Goal: Task Accomplishment & Management: Manage account settings

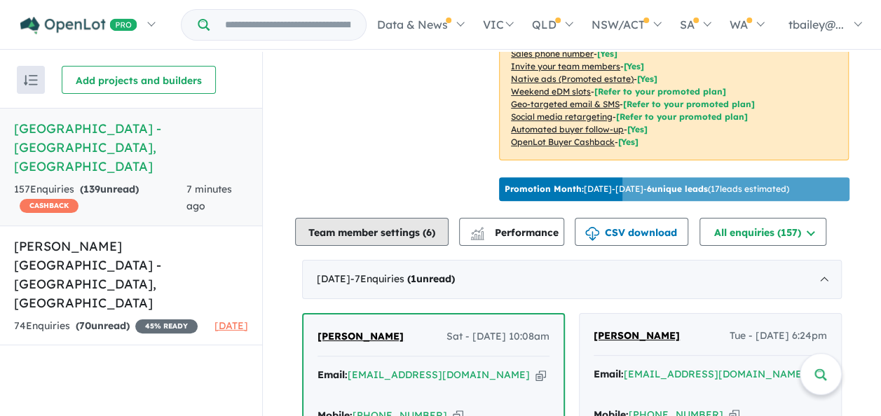
scroll to position [561, 0]
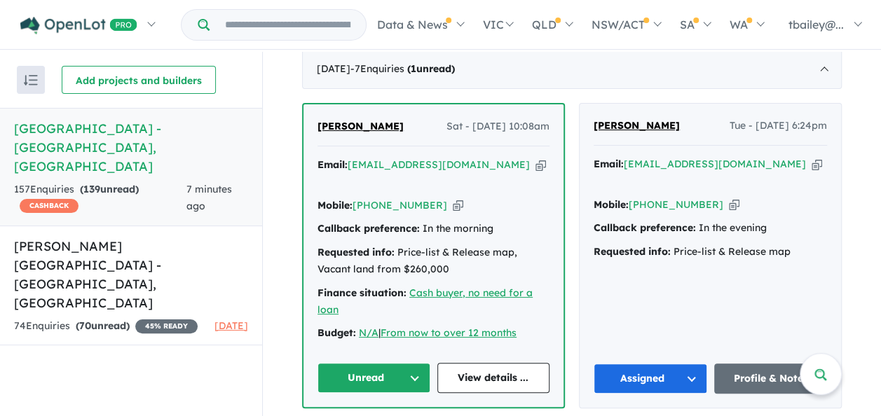
click at [408, 363] on button "Unread" at bounding box center [374, 378] width 113 height 30
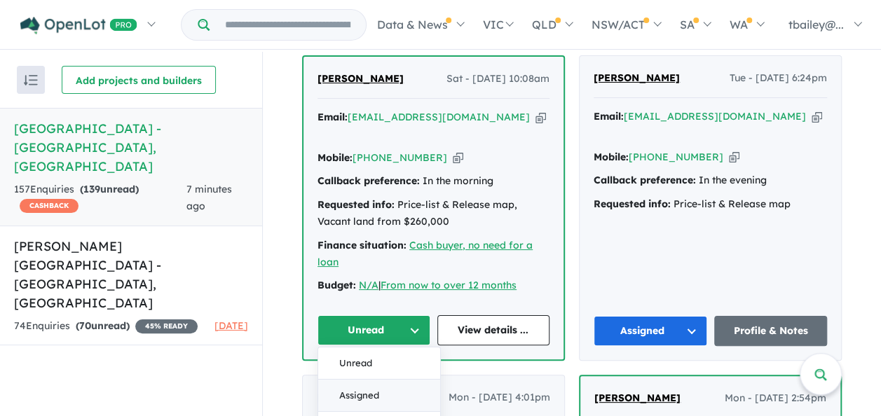
scroll to position [631, 0]
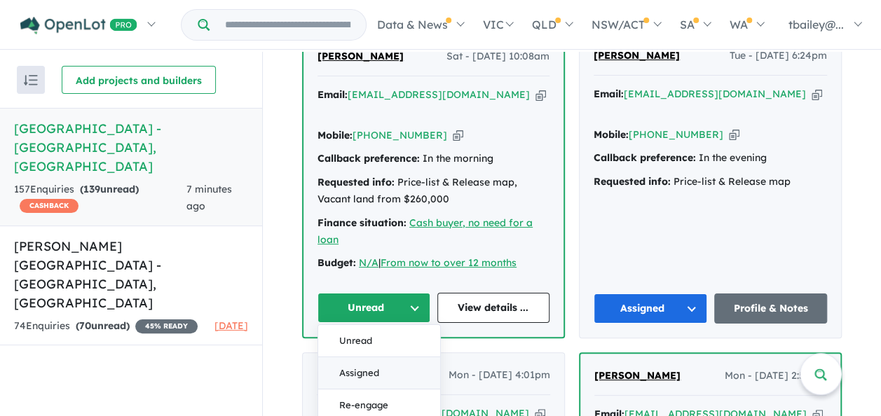
click at [347, 358] on button "Assigned" at bounding box center [379, 374] width 122 height 32
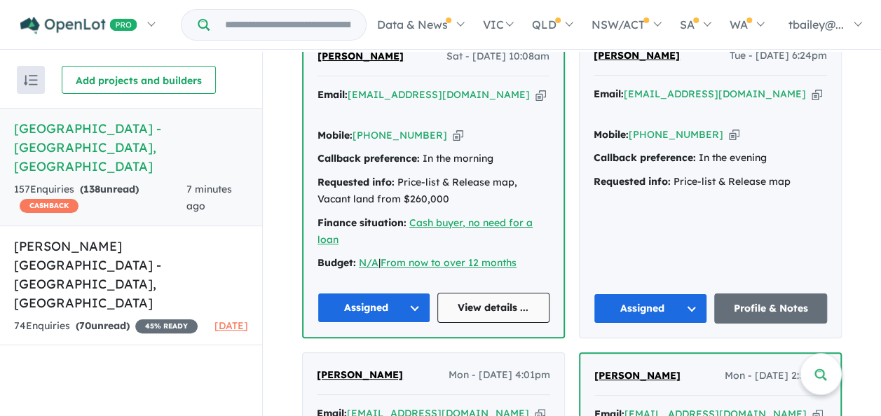
click at [491, 293] on link "View details ..." at bounding box center [493, 308] width 113 height 30
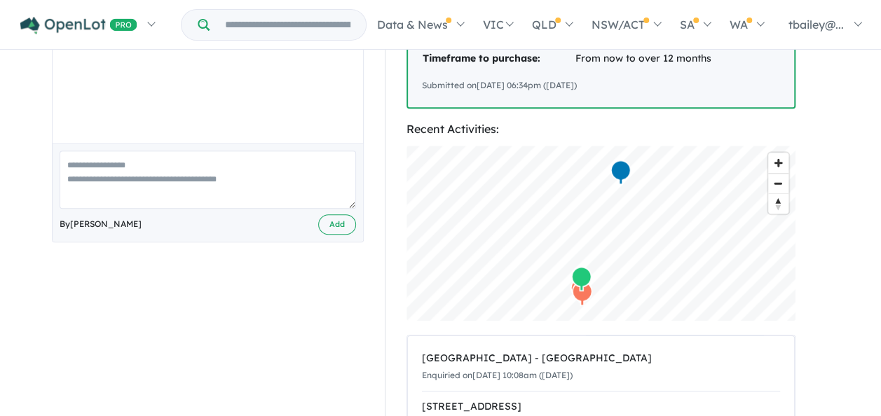
scroll to position [70, 0]
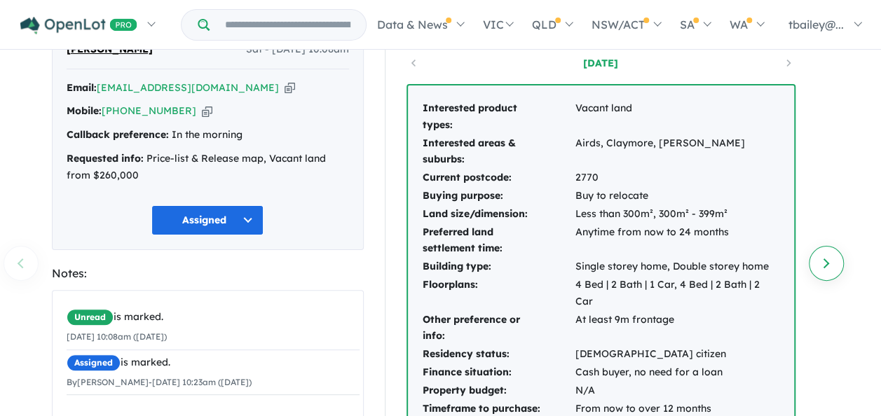
click at [832, 266] on link "Next enquiry" at bounding box center [826, 263] width 35 height 35
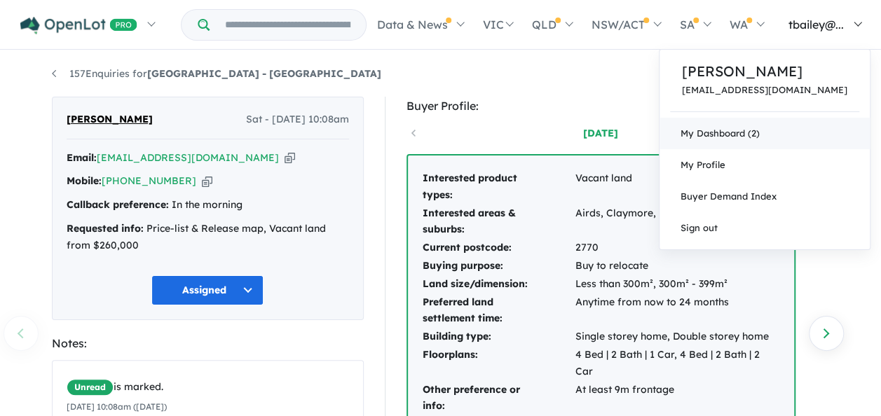
click at [755, 137] on link "My Dashboard (2)" at bounding box center [765, 134] width 210 height 32
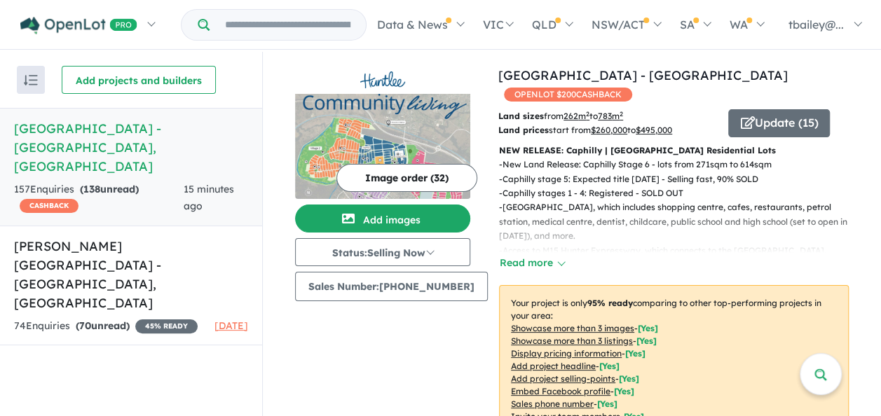
click at [102, 146] on h5 "Huntlee Estate - North Rothbury , NSW" at bounding box center [131, 147] width 234 height 57
click at [102, 149] on h5 "Huntlee Estate - North Rothbury , NSW" at bounding box center [131, 147] width 234 height 57
click at [161, 182] on div "157 Enquir ies ( 138 unread) CASHBACK" at bounding box center [99, 199] width 170 height 34
click at [153, 356] on div "Recent enquiries first Most unread enquiries first Most enquiries first By name…" at bounding box center [131, 235] width 262 height 367
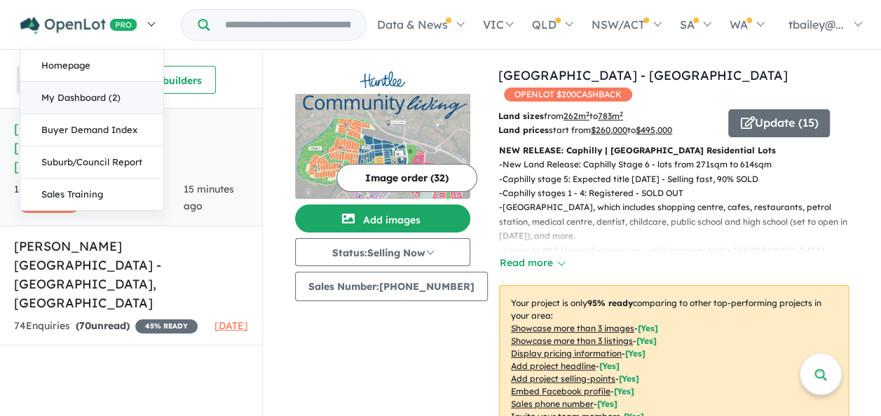
click at [67, 97] on link "My Dashboard (2)" at bounding box center [91, 98] width 143 height 32
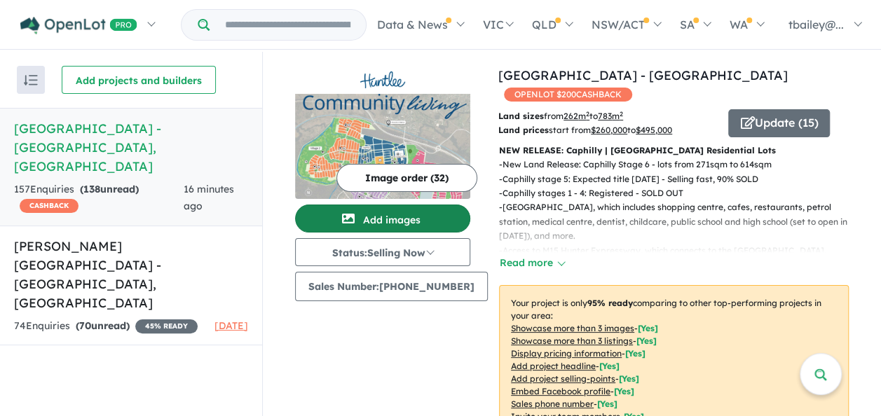
click at [387, 222] on button "Add images" at bounding box center [382, 219] width 175 height 28
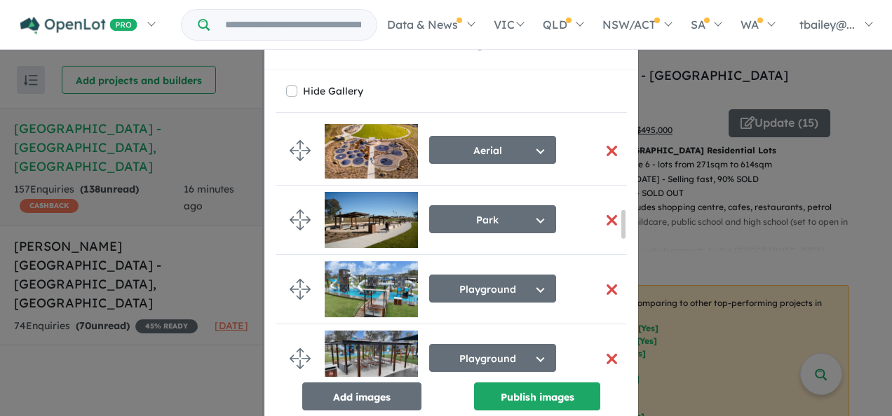
scroll to position [982, 0]
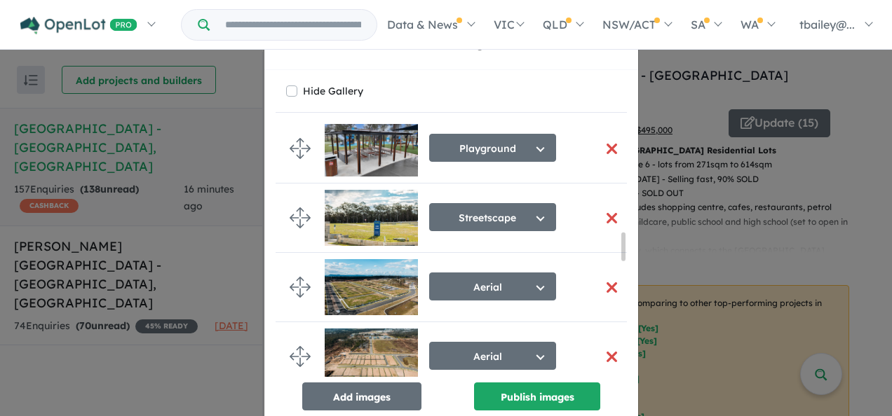
click at [599, 285] on button "button" at bounding box center [611, 288] width 29 height 30
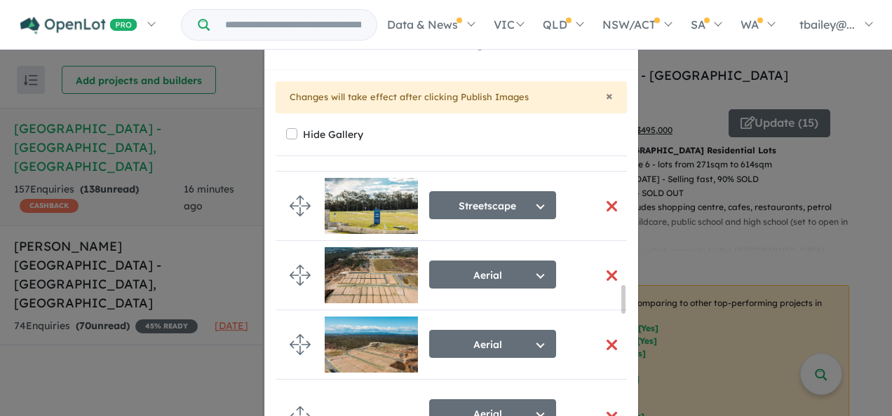
scroll to position [1119, 0]
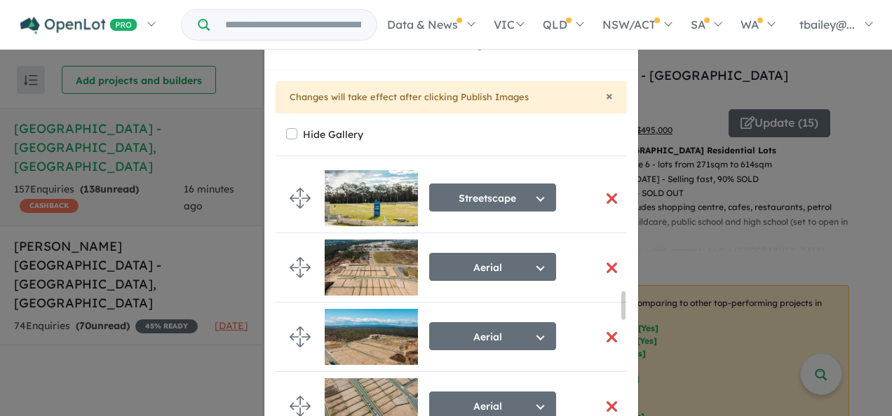
click at [600, 259] on button "button" at bounding box center [611, 268] width 29 height 30
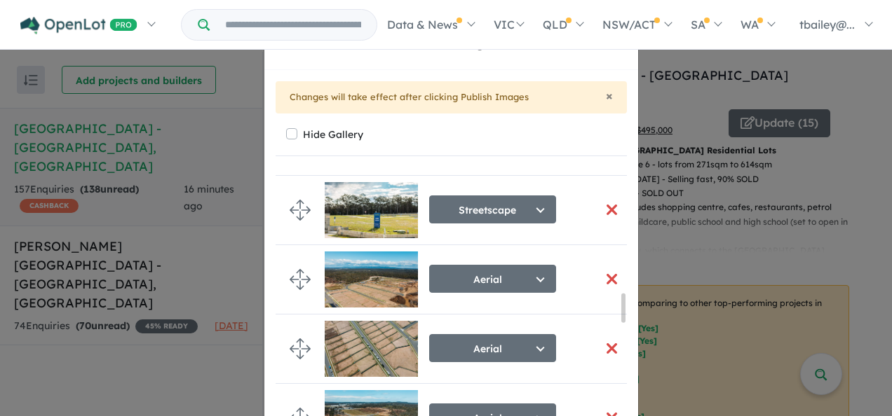
click at [597, 339] on button "button" at bounding box center [611, 349] width 29 height 30
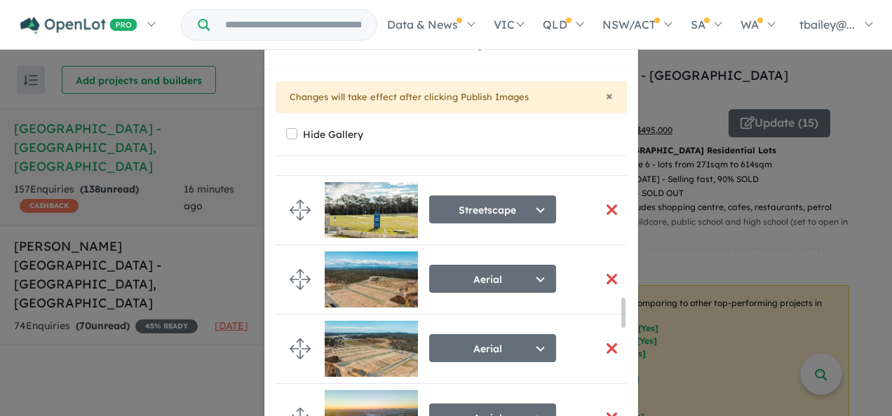
click at [602, 271] on button "button" at bounding box center [611, 279] width 29 height 30
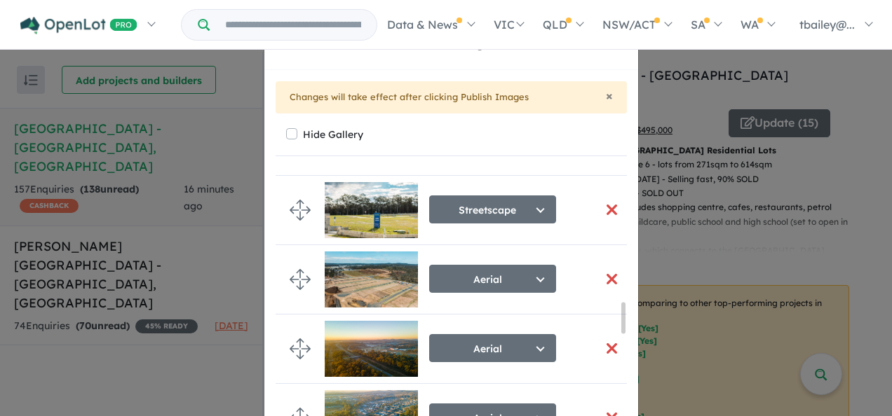
click at [597, 269] on button "button" at bounding box center [611, 279] width 29 height 30
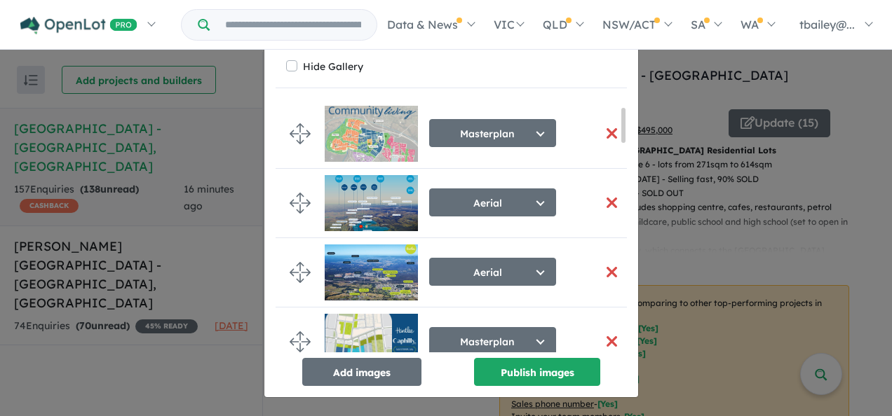
scroll to position [351, 0]
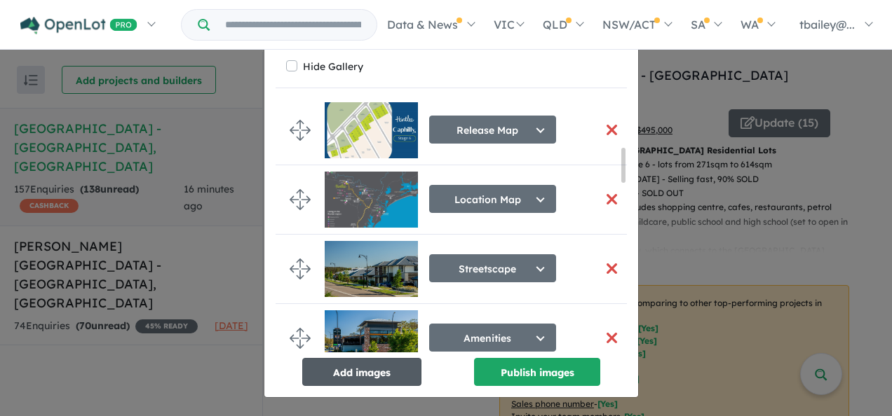
click at [349, 373] on button "Add images" at bounding box center [361, 372] width 119 height 28
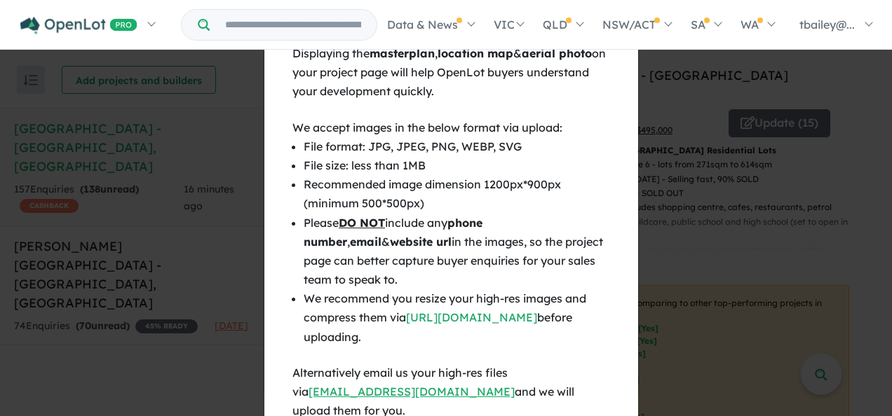
scroll to position [81, 0]
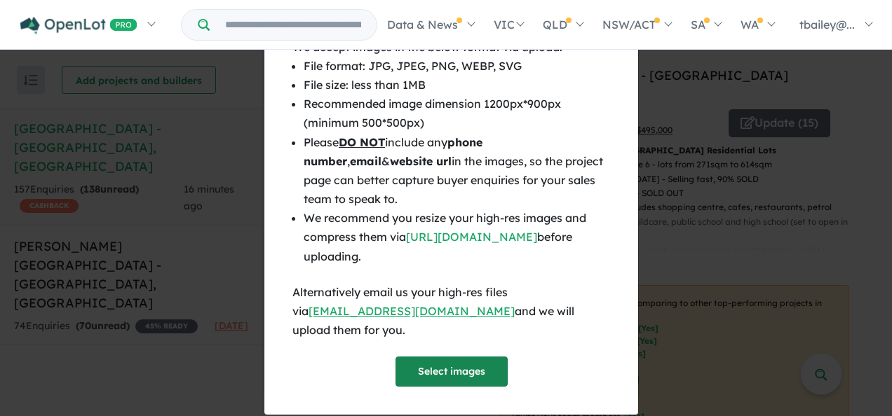
click at [439, 357] on button "Select images" at bounding box center [451, 372] width 112 height 30
